Goal: Transaction & Acquisition: Purchase product/service

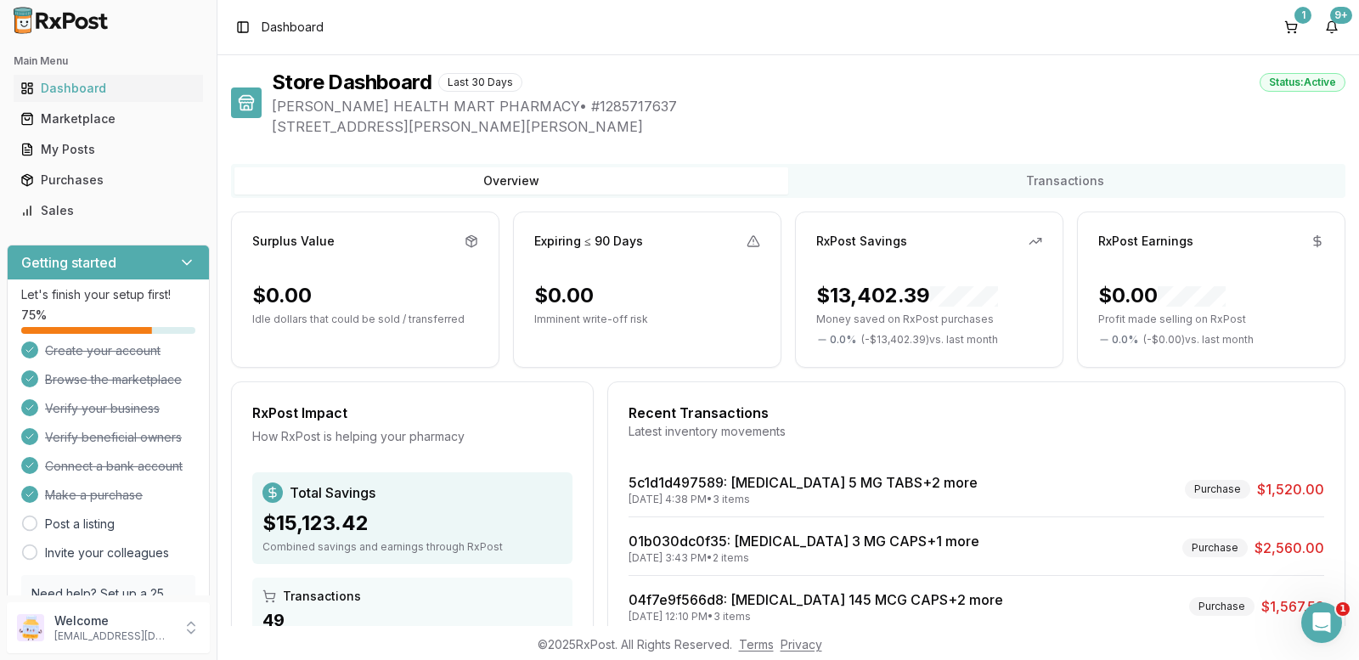
click at [397, 31] on div "Toggle Sidebar Dashboard 1 9+" at bounding box center [788, 27] width 1142 height 54
click at [344, 28] on div "Toggle Sidebar Dashboard 1 9+" at bounding box center [788, 27] width 1142 height 54
click at [298, 33] on span "Dashboard" at bounding box center [293, 27] width 62 height 17
click at [109, 95] on div "Dashboard" at bounding box center [108, 88] width 176 height 17
click at [89, 171] on link "Purchases" at bounding box center [108, 180] width 189 height 31
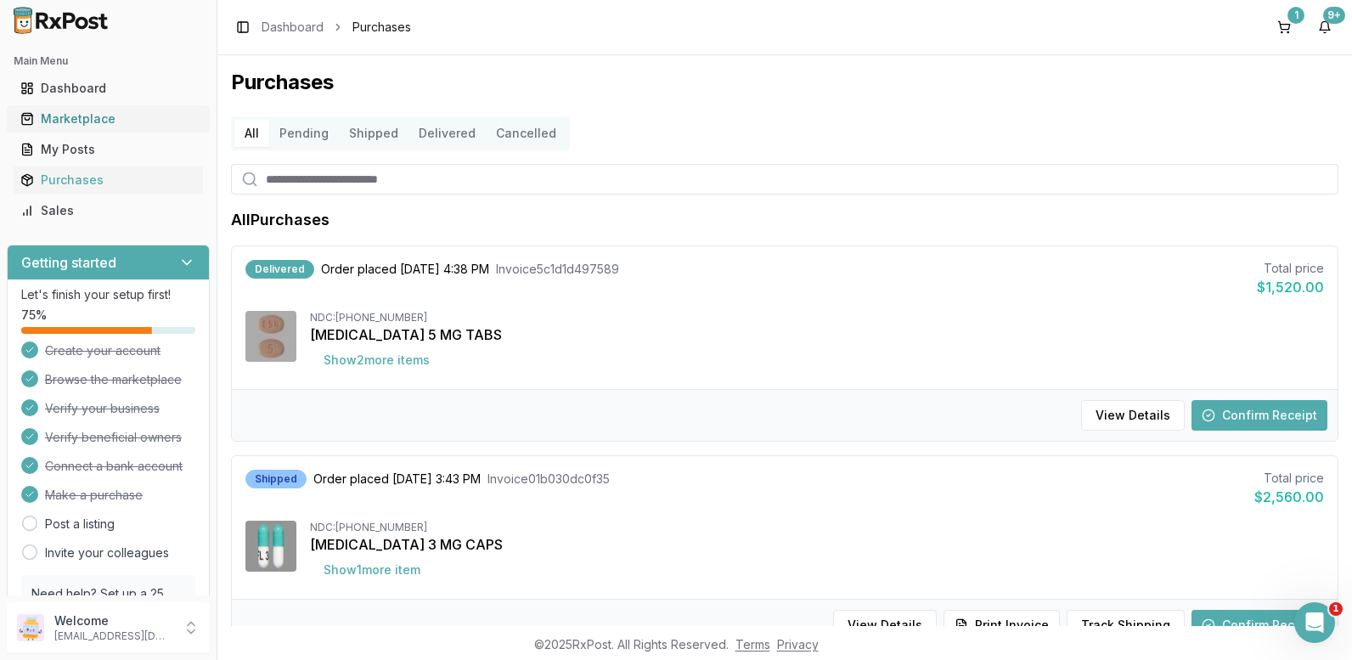
click at [87, 120] on div "Marketplace" at bounding box center [108, 118] width 176 height 17
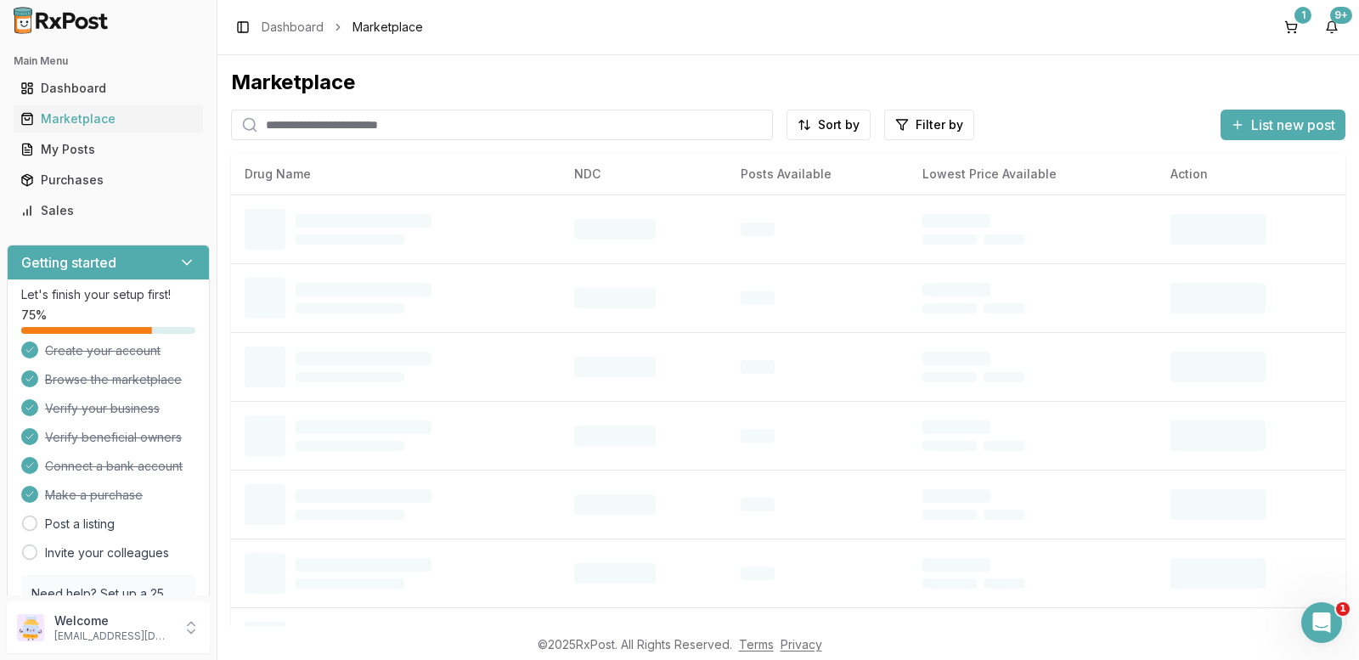
click at [389, 126] on input "search" at bounding box center [502, 125] width 542 height 31
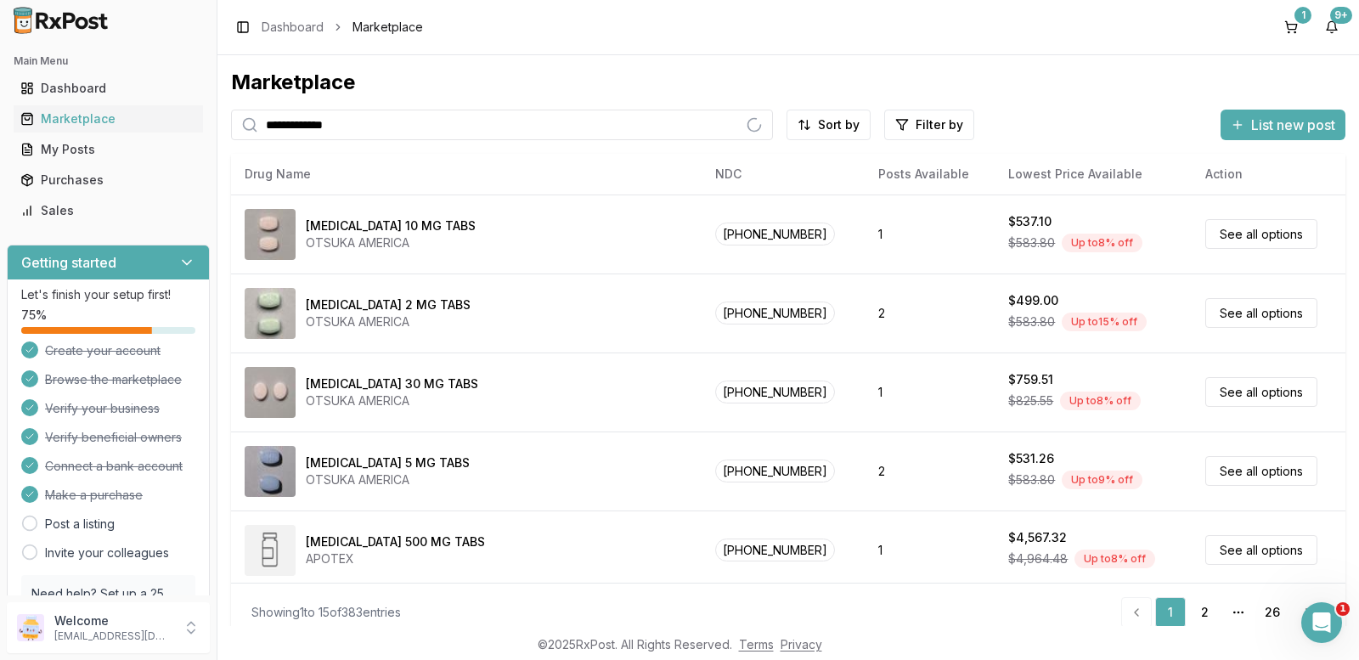
type input "**********"
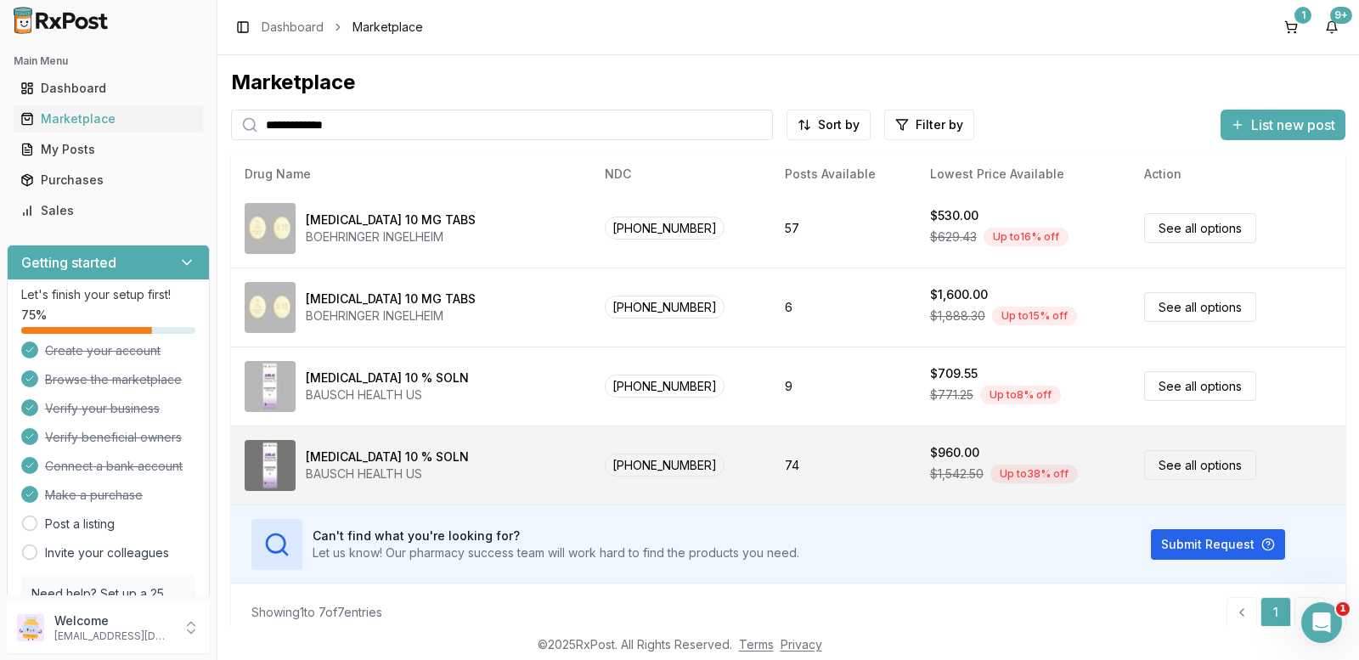
scroll to position [244, 0]
